Goal: Task Accomplishment & Management: Use online tool/utility

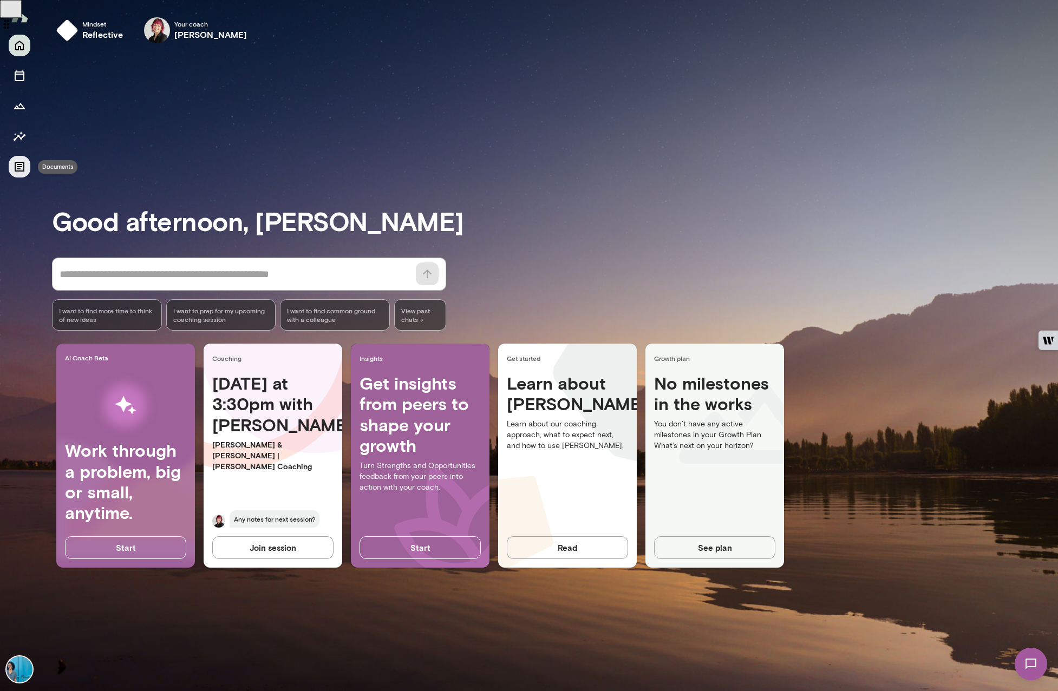
click at [23, 164] on icon "Documents" at bounding box center [19, 166] width 13 height 13
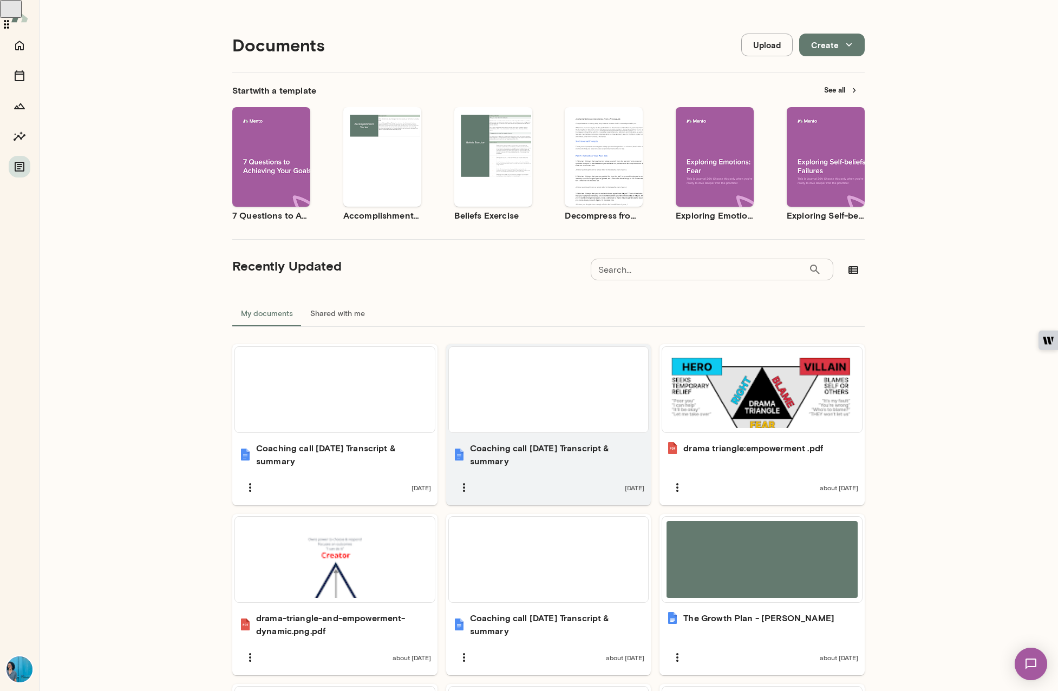
scroll to position [165, 0]
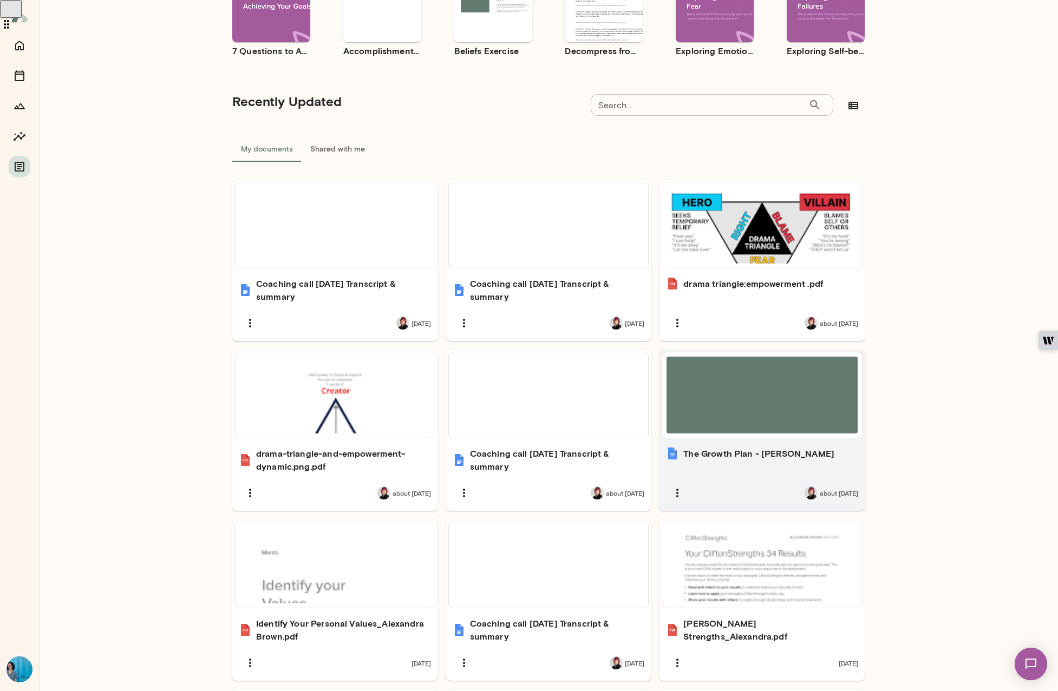
click at [774, 412] on div at bounding box center [761, 395] width 191 height 77
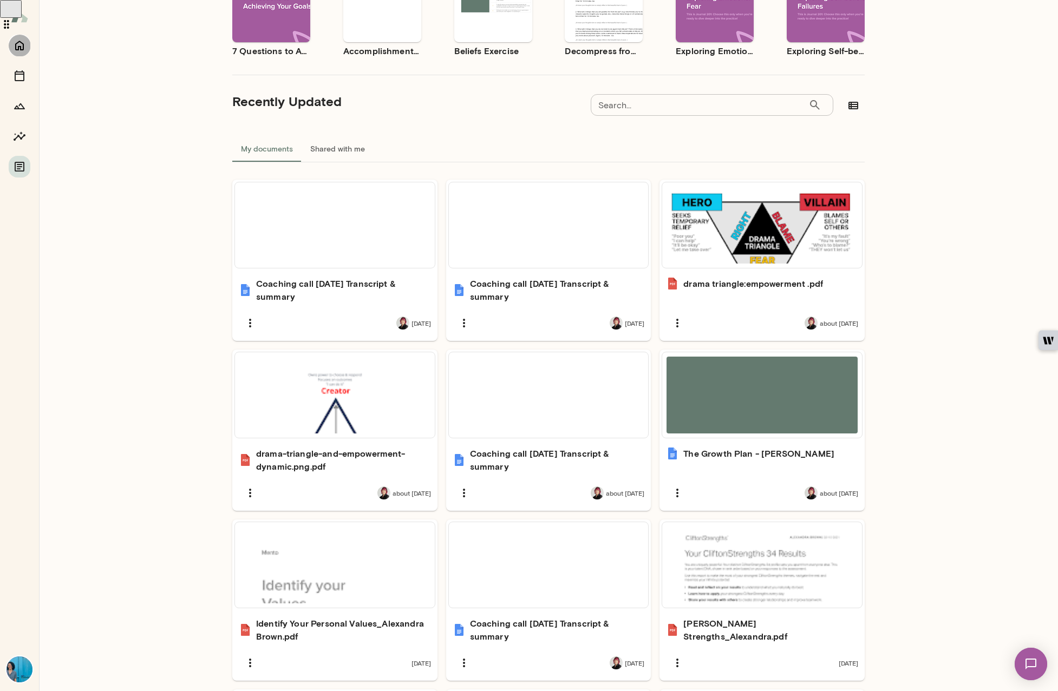
click at [23, 44] on icon "Home" at bounding box center [19, 46] width 9 height 10
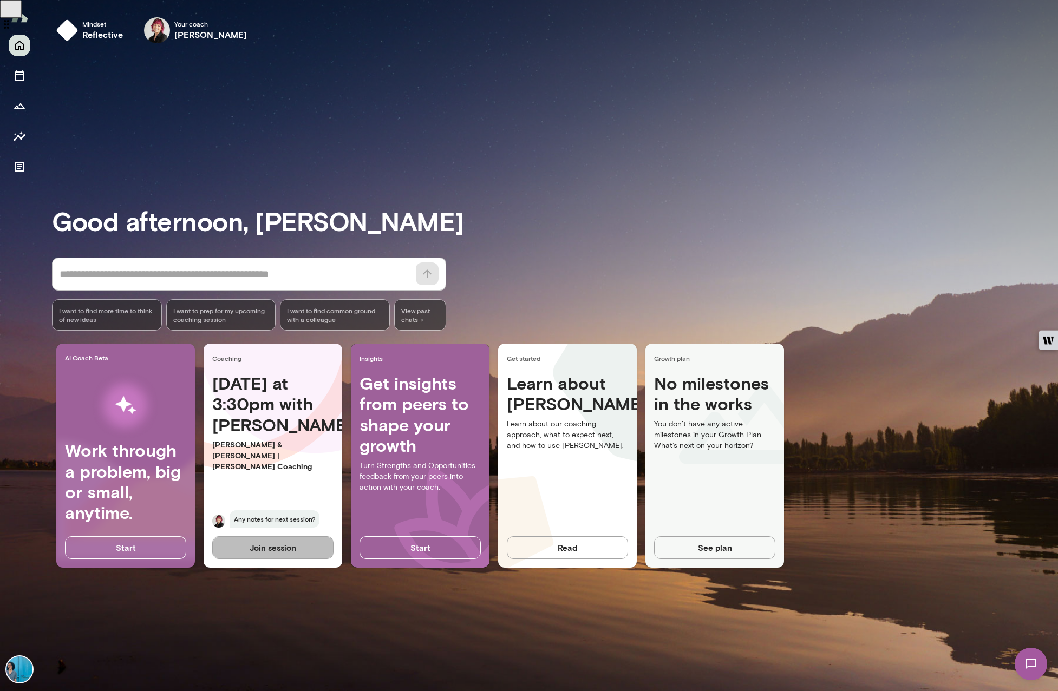
click at [263, 553] on button "Join session" at bounding box center [272, 547] width 121 height 23
